Goal: Task Accomplishment & Management: Complete application form

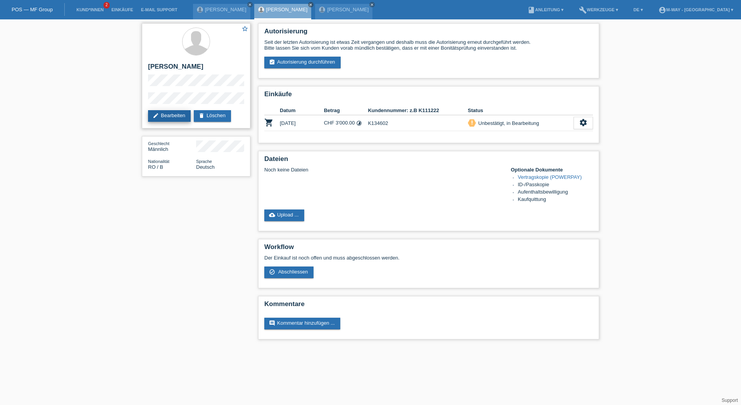
click at [179, 112] on link "edit Bearbeiten" at bounding box center [169, 116] width 43 height 12
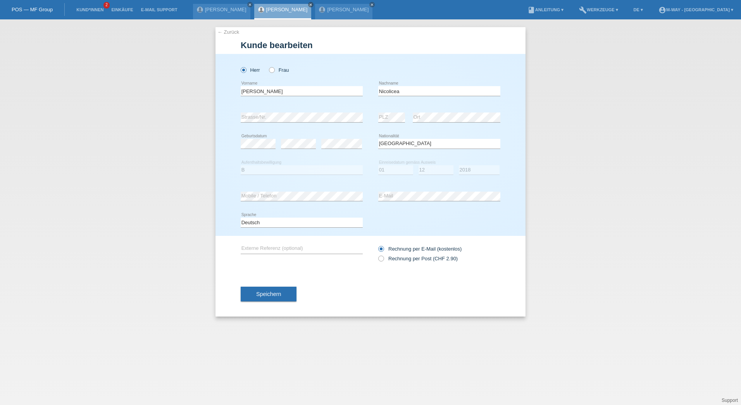
select select "RO"
select select "B"
select select "01"
select select "12"
select select "2018"
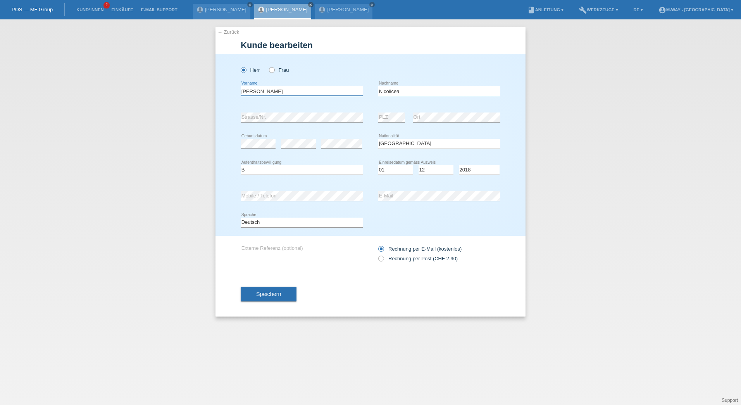
click at [243, 92] on input "Losif-Flavius" at bounding box center [302, 91] width 122 height 10
type input "[PERSON_NAME]"
click at [396, 173] on select "Tag 01 02 03 04 05 06 07 08 09 10 11" at bounding box center [395, 169] width 35 height 9
click at [378, 165] on select "Tag 01 02 03 04 05 06 07 08 09 10 11" at bounding box center [395, 169] width 35 height 9
click at [435, 167] on select "Monat 01 02 03 04 05 06 07 08 09 10 11" at bounding box center [436, 169] width 35 height 9
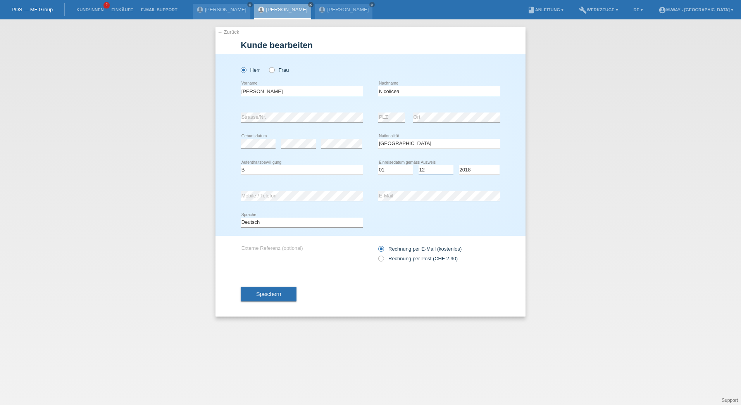
select select "07"
click at [419, 165] on select "Monat 01 02 03 04 05 06 07 08 09 10 11" at bounding box center [436, 169] width 35 height 9
click at [481, 170] on select "Jahr 2025 2024 2023 2022 2021 2020 2019 2018 2017 2016 2015 2014 2013 2012 2011…" at bounding box center [479, 169] width 41 height 9
select select "2020"
click at [459, 165] on select "Jahr 2025 2024 2023 2022 2021 2020 2019 2018 2017 2016 2015 2014 2013 2012 2011…" at bounding box center [479, 169] width 41 height 9
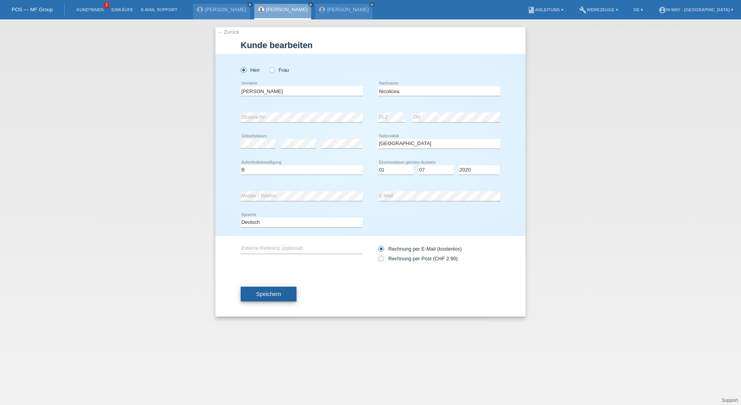
click at [282, 292] on button "Speichern" at bounding box center [269, 293] width 56 height 15
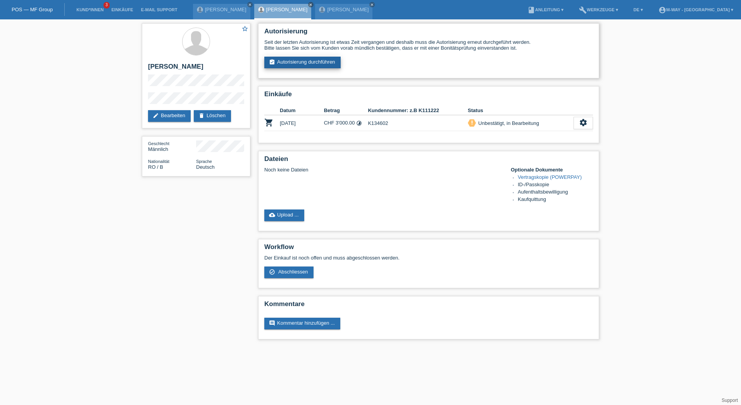
click at [284, 61] on link "assignment_turned_in Autorisierung durchführen" at bounding box center [302, 63] width 76 height 12
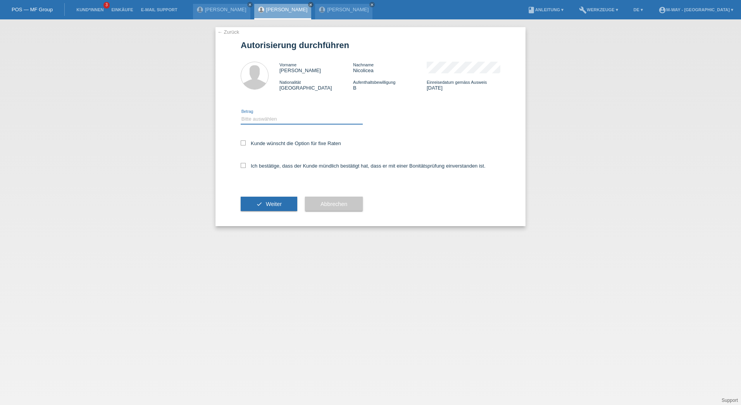
click at [277, 124] on div "Bitte auswählen CHF 1.00 - CHF 499.00 CHF 500.00 - CHF 1'999.00 CHF 2'000.00 - …" at bounding box center [302, 119] width 122 height 10
select select "3"
click at [241, 114] on select "Bitte auswählen CHF 1.00 - CHF 499.00 CHF 500.00 - CHF 1'999.00 CHF 2'000.00 - …" at bounding box center [302, 118] width 122 height 9
drag, startPoint x: 243, startPoint y: 141, endPoint x: 246, endPoint y: 158, distance: 17.1
click at [243, 143] on icon at bounding box center [243, 142] width 5 height 5
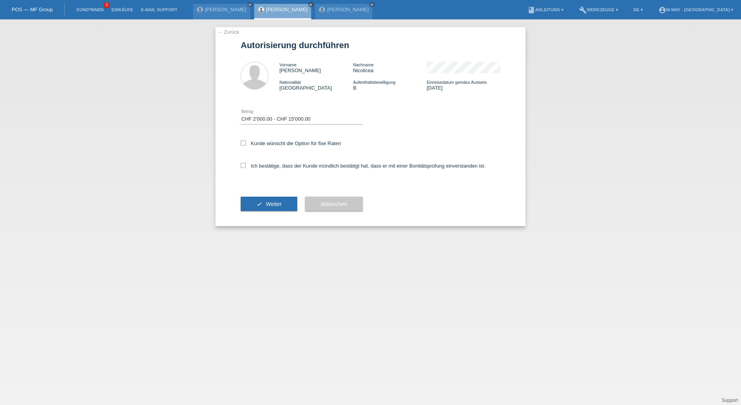
click at [243, 143] on input "Kunde wünscht die Option für fixe Raten" at bounding box center [243, 142] width 5 height 5
checkbox input "true"
drag, startPoint x: 245, startPoint y: 166, endPoint x: 255, endPoint y: 184, distance: 20.7
click at [244, 166] on icon at bounding box center [243, 165] width 5 height 5
click at [244, 166] on input "Ich bestätige, dass der Kunde mündlich bestätigt hat, dass er mit einer Bonität…" at bounding box center [243, 165] width 5 height 5
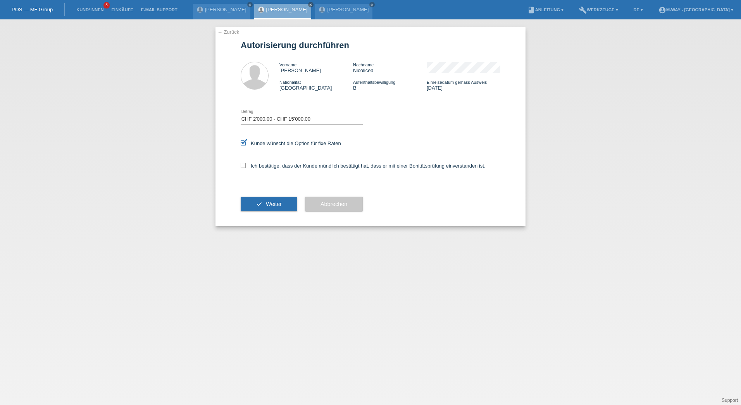
checkbox input "true"
click at [260, 197] on div "check Weiter" at bounding box center [269, 203] width 57 height 45
click at [263, 209] on button "check Weiter" at bounding box center [269, 204] width 57 height 15
